Goal: Task Accomplishment & Management: Use online tool/utility

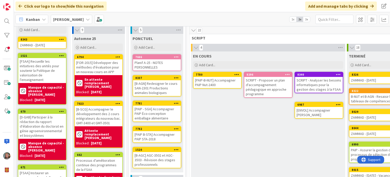
scroll to position [25, 0]
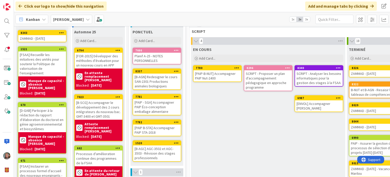
click at [307, 74] on div "SCRIPT - Analyser les besoins informatiques pour la gestion des stages à la FSAA" at bounding box center [319, 78] width 48 height 16
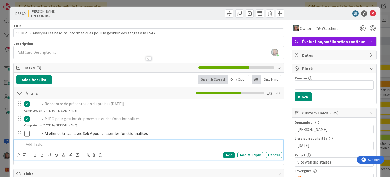
click at [60, 145] on p at bounding box center [152, 144] width 256 height 6
drag, startPoint x: 131, startPoint y: 143, endPoint x: 36, endPoint y: 147, distance: 94.8
click at [36, 147] on div "Rencontre Audrey-Anne pour tâche par utilisateur" at bounding box center [152, 143] width 260 height 9
copy li "Rencontre Audrey-Anne pour tâche par utilisateur"
click at [124, 145] on li "Rencontre Audrey-Anne pour tâche par utilisateur" at bounding box center [155, 144] width 250 height 6
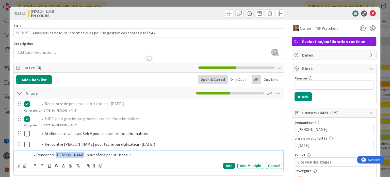
drag, startPoint x: 77, startPoint y: 154, endPoint x: 54, endPoint y: 154, distance: 22.6
click at [54, 154] on li "Rencontre Audrey-Anne pour tâche par utilisateur" at bounding box center [155, 155] width 250 height 6
click at [124, 153] on li "Rencontre Jocelyne pour tâche par utilisateur" at bounding box center [155, 155] width 250 height 6
click at [231, 163] on div "Add" at bounding box center [228, 165] width 11 height 6
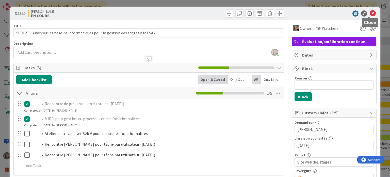
click at [370, 13] on icon at bounding box center [373, 13] width 6 height 6
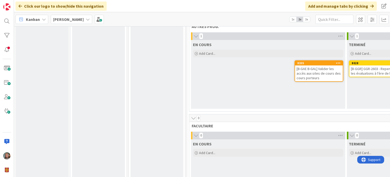
scroll to position [611, 0]
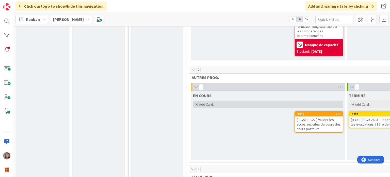
click at [206, 102] on span "Add Card..." at bounding box center [207, 104] width 16 height 5
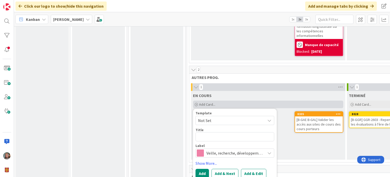
type textarea "x"
type textarea "["
type textarea "x"
type textarea "[]"
type textarea "x"
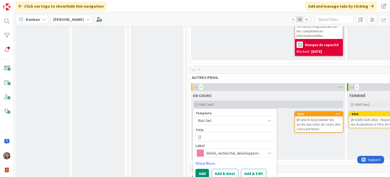
type textarea "[B]"
type textarea "x"
type textarea "[B-]"
type textarea "x"
type textarea "[B-A]"
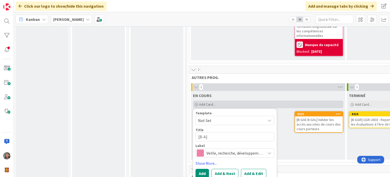
type textarea "x"
type textarea "[B-AF]"
type textarea "x"
type textarea "[B-AFG]"
type textarea "x"
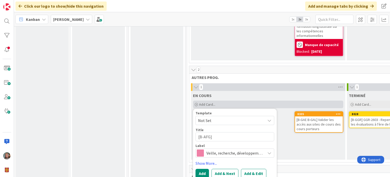
type textarea "[B-AF]"
type textarea "x"
type textarea "[B-A]"
type textarea "x"
type textarea "[B-AG]"
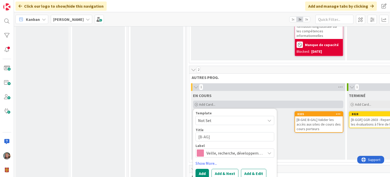
type textarea "x"
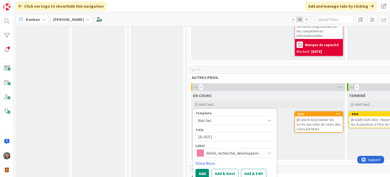
type textarea "[B-AGF]"
click at [215, 132] on textarea "[B-AGF]" at bounding box center [235, 136] width 79 height 9
type textarea "x"
paste textarea "AGF-6002"
type textarea "[B-AGF] AGF-6002"
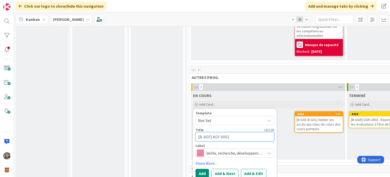
click at [201, 132] on textarea "[B-AGF] AGF-6002" at bounding box center [235, 136] width 79 height 9
type textarea "x"
type textarea "[-AGF] AGF-6002"
type textarea "x"
type textarea "[M-AGF] AGF-6002"
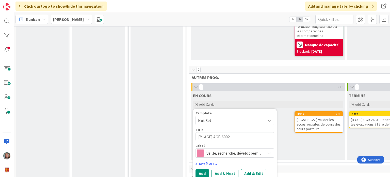
click at [242, 149] on span "Veille, recherche, développement" at bounding box center [235, 152] width 56 height 7
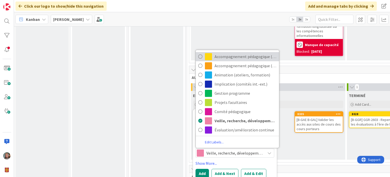
click at [225, 53] on span "Accompagnement pédagogique (ind)" at bounding box center [246, 57] width 62 height 8
type textarea "x"
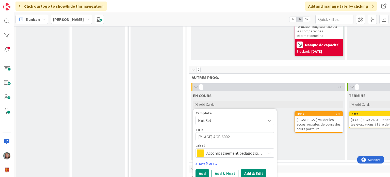
click at [258, 168] on button "Add & Edit" at bounding box center [253, 172] width 25 height 9
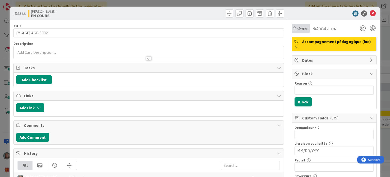
click at [297, 30] on span "Owner" at bounding box center [302, 28] width 11 height 6
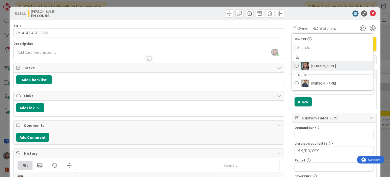
click at [317, 64] on span "[PERSON_NAME]" at bounding box center [323, 66] width 25 height 8
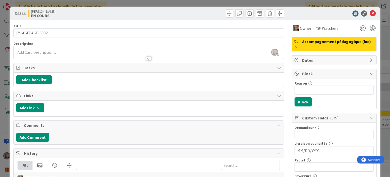
click at [45, 51] on div "Sarah-Caroline Poitras just joined" at bounding box center [149, 52] width 270 height 13
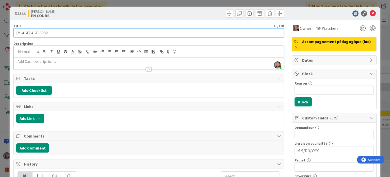
click at [30, 31] on input "[M-AGF] AGF-6002" at bounding box center [148, 32] width 270 height 9
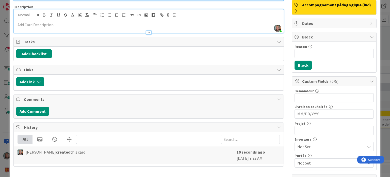
scroll to position [51, 0]
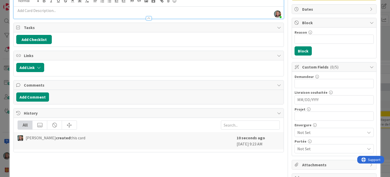
type input "[M-AGF] Mettre à jour le cours AGF-6002"
click at [306, 84] on input "text" at bounding box center [334, 83] width 79 height 9
type input "Andréanne Lavoie"
click at [313, 98] on input "MM/DD/YYYY" at bounding box center [334, 99] width 74 height 9
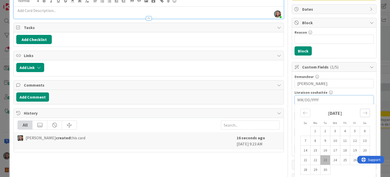
click at [363, 113] on icon "Move forward to switch to the next month." at bounding box center [365, 112] width 5 height 5
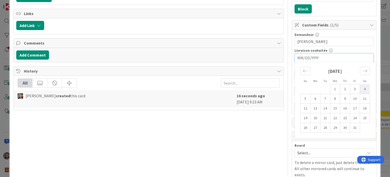
scroll to position [102, 0]
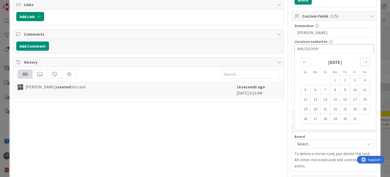
click at [363, 59] on icon "Move forward to switch to the next month." at bounding box center [365, 61] width 5 height 5
click at [352, 106] on td "26" at bounding box center [355, 109] width 10 height 10
type input "12/26/2025"
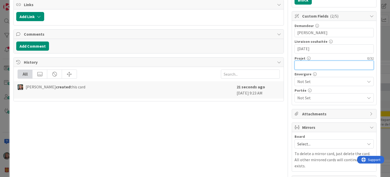
click at [301, 67] on input "text" at bounding box center [334, 64] width 79 height 9
type input "[M-AGF]"
click at [300, 79] on span "Not Set" at bounding box center [329, 81] width 65 height 7
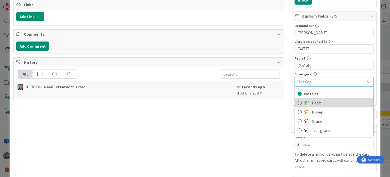
click at [304, 102] on span at bounding box center [306, 103] width 5 height 4
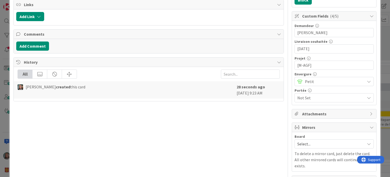
click at [302, 97] on span "Not Set" at bounding box center [331, 98] width 68 height 6
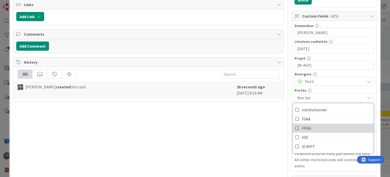
click at [302, 128] on span "FFGG" at bounding box center [306, 128] width 9 height 8
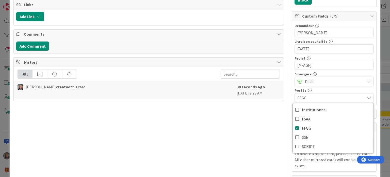
click at [190, 120] on div "Title 39 / 128 [M-AGF] Mettre à jour le cours AGF-6002 Description Sarah-Caroli…" at bounding box center [148, 51] width 270 height 266
click at [328, 140] on span "Select..." at bounding box center [329, 143] width 65 height 7
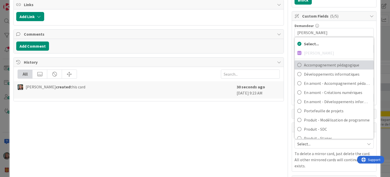
click at [312, 66] on span "Accompagnement pédagogique" at bounding box center [337, 65] width 67 height 8
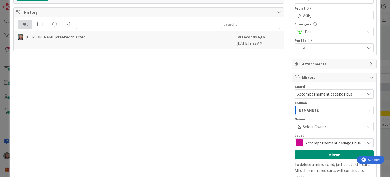
scroll to position [174, 0]
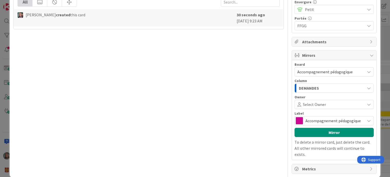
click at [311, 87] on span "DEMANDES" at bounding box center [309, 88] width 20 height 7
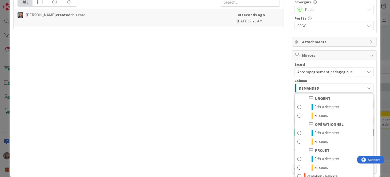
scroll to position [67, 0]
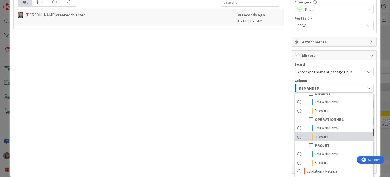
click at [316, 134] on span "En cours" at bounding box center [322, 136] width 14 height 6
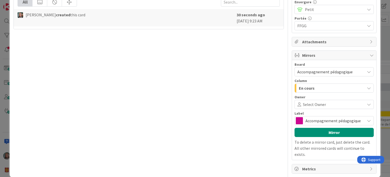
click at [302, 95] on div "Owner" at bounding box center [334, 97] width 79 height 4
click at [305, 103] on span "Select Owner" at bounding box center [314, 104] width 23 height 6
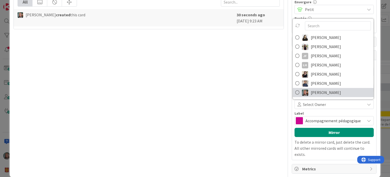
click at [306, 92] on link "[PERSON_NAME]" at bounding box center [333, 92] width 81 height 9
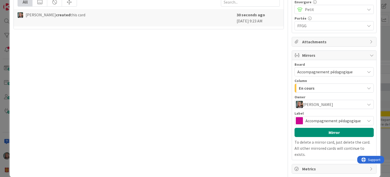
click at [306, 119] on span "Accompagnement pédagogique" at bounding box center [334, 120] width 57 height 7
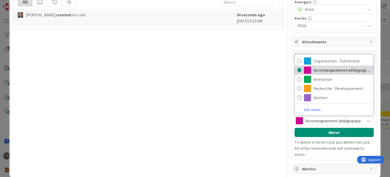
click at [326, 70] on span "Accompagnement pédagogique" at bounding box center [342, 70] width 57 height 8
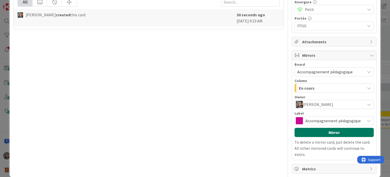
click at [329, 129] on button "Mirror" at bounding box center [334, 132] width 79 height 9
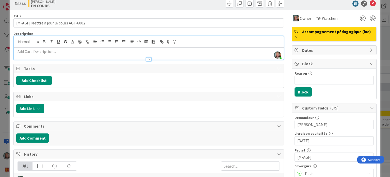
scroll to position [0, 0]
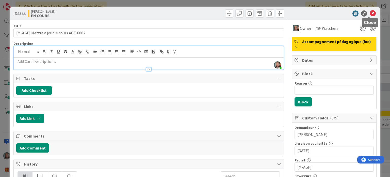
click at [370, 13] on icon at bounding box center [373, 13] width 6 height 6
